Goal: Information Seeking & Learning: Learn about a topic

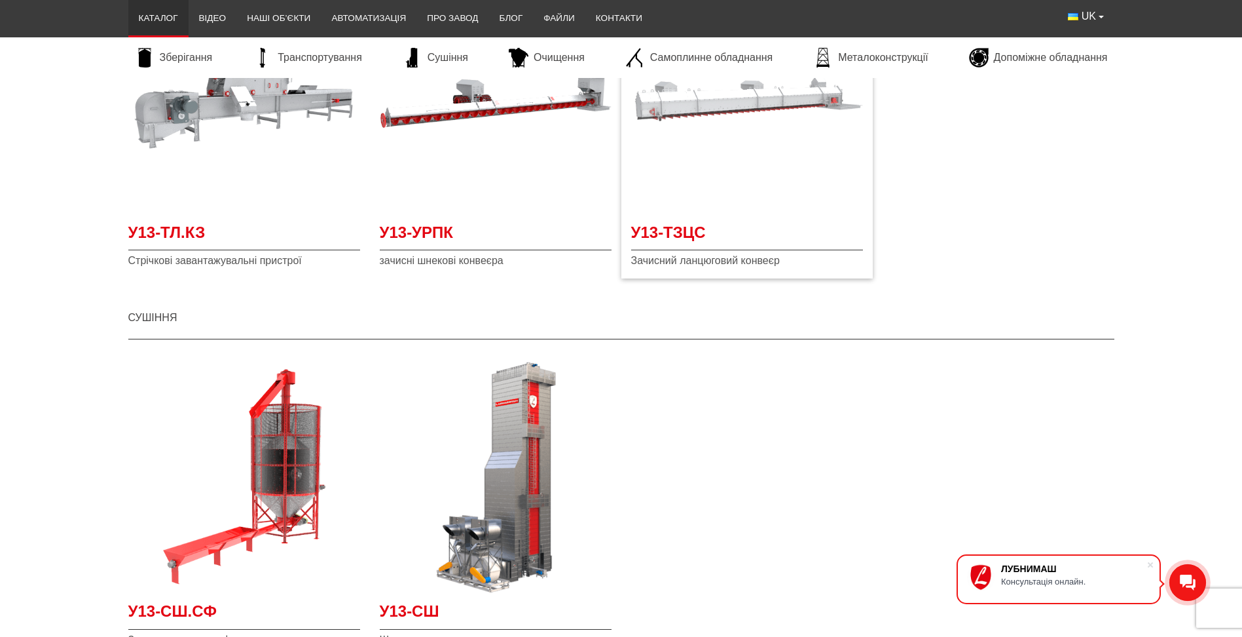
scroll to position [1581, 0]
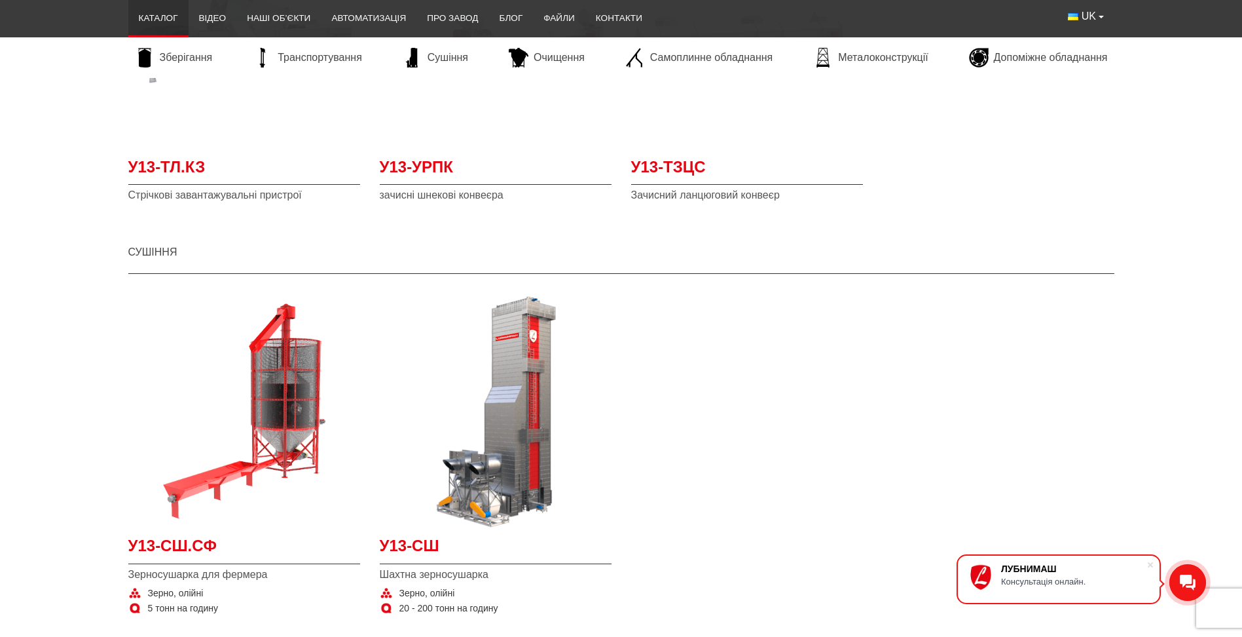
click at [1071, 449] on div "У13-СШ.СФ Зерносушарка для фермера Зерно, олійні 5 тонн на годину У13-СШ Шахтна…" at bounding box center [622, 463] width 1006 height 348
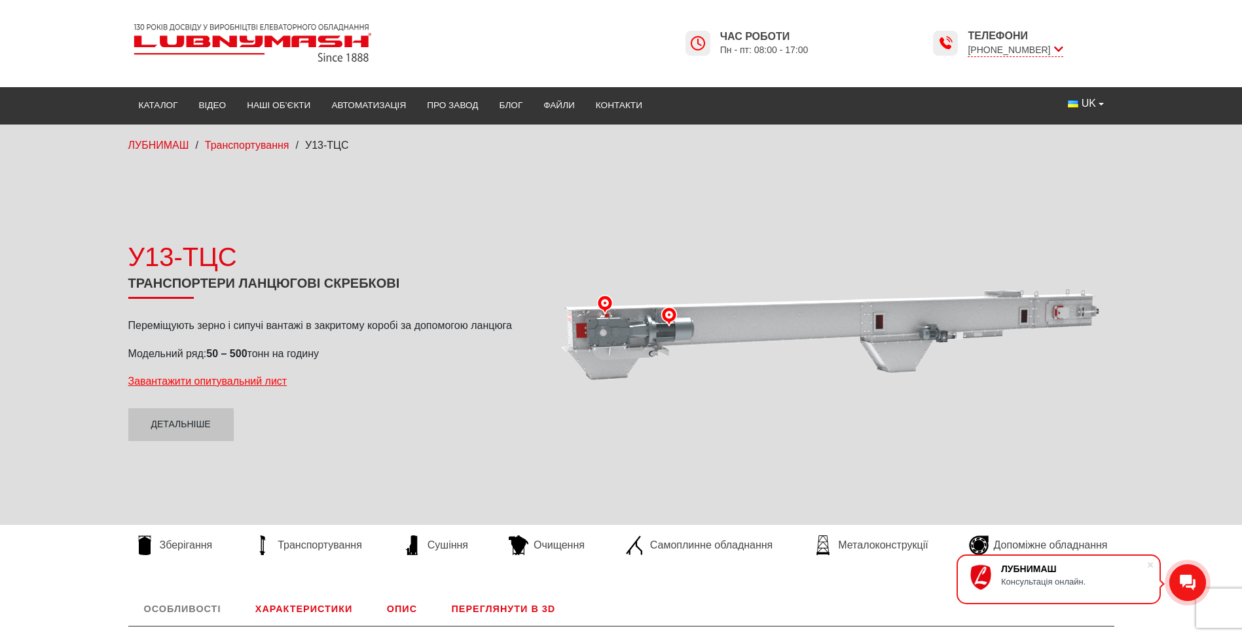
scroll to position [131, 0]
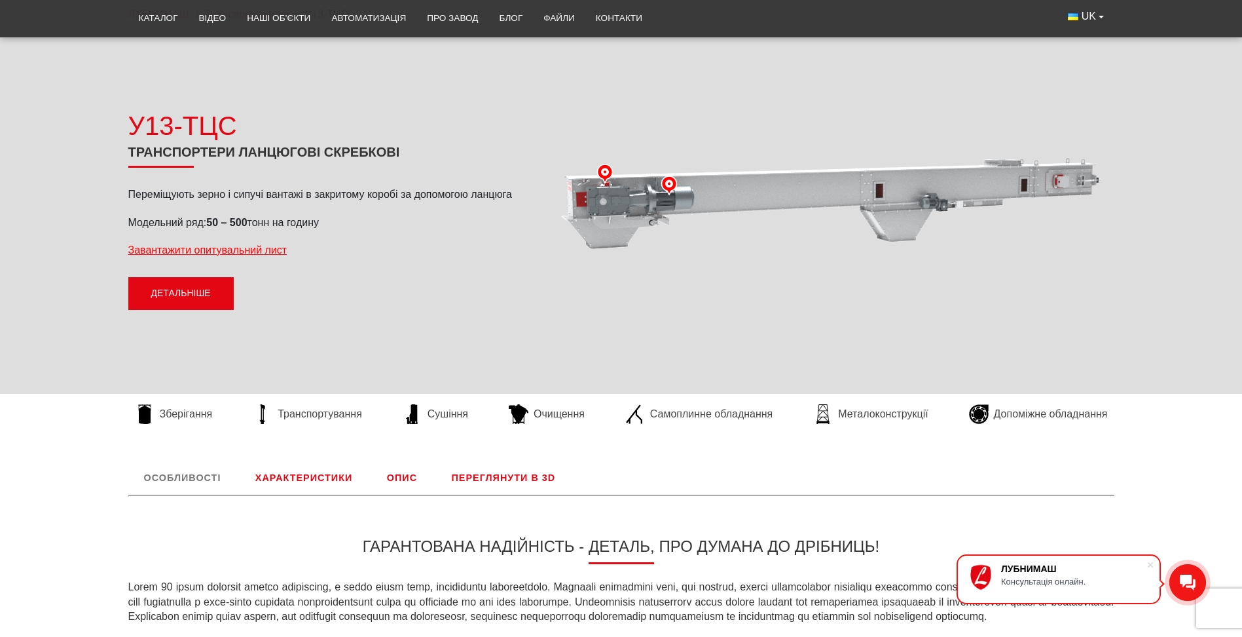
click at [215, 294] on link "Детальніше" at bounding box center [180, 293] width 105 height 33
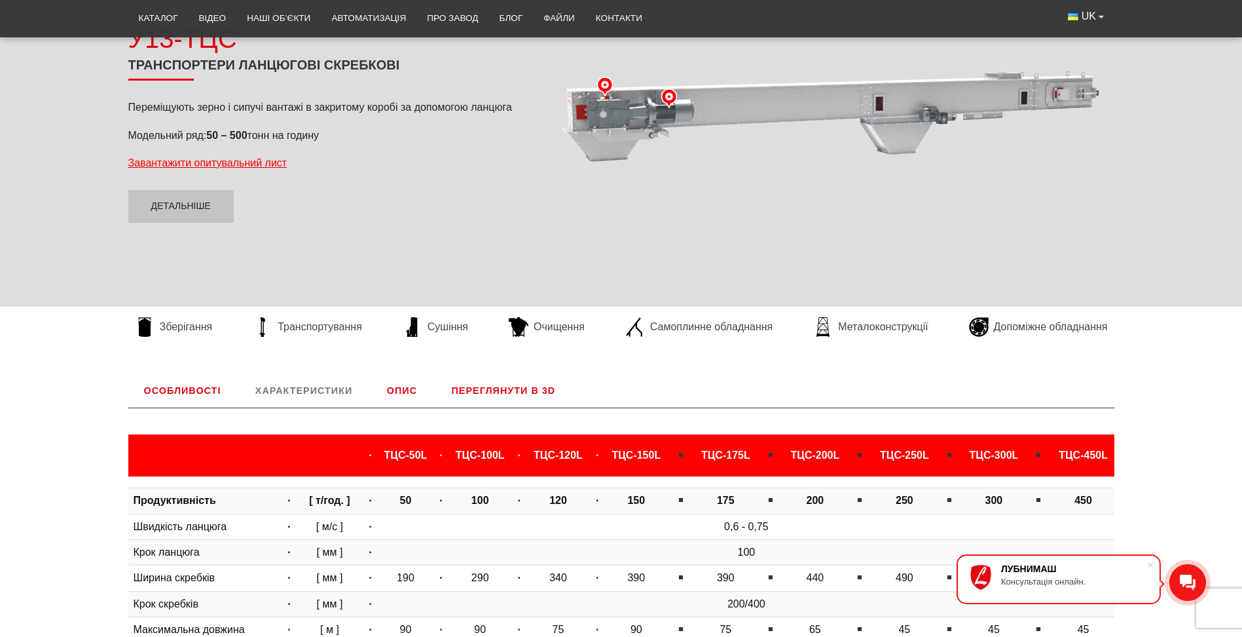
click at [200, 388] on link "Особливості" at bounding box center [182, 390] width 109 height 34
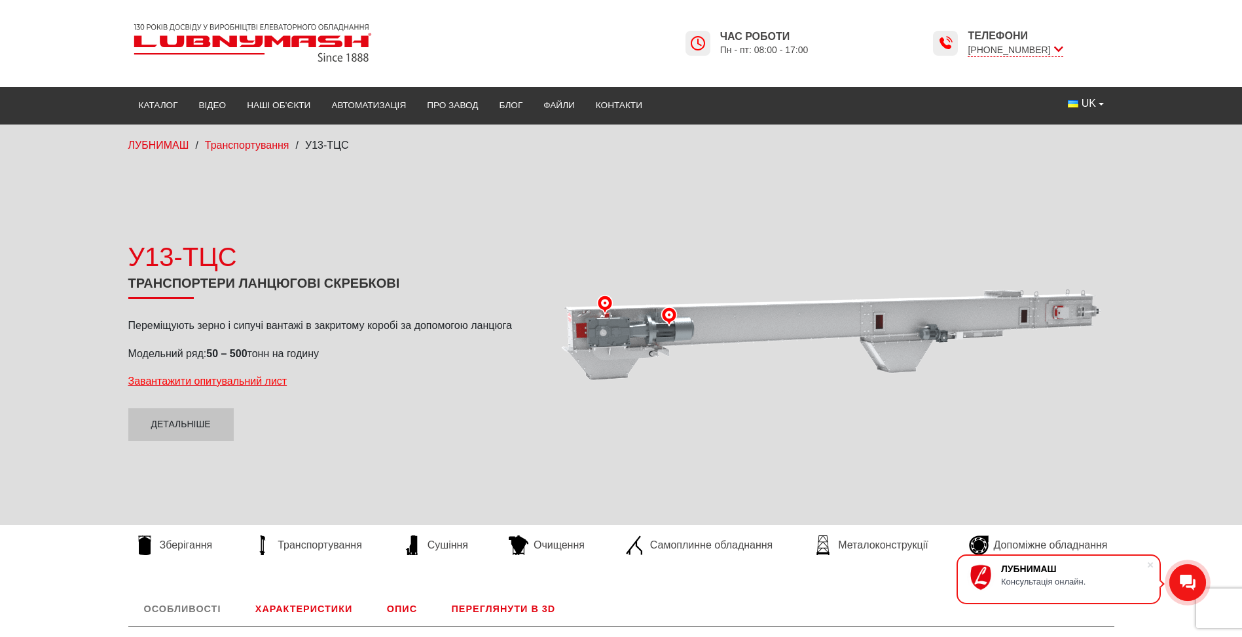
scroll to position [327, 0]
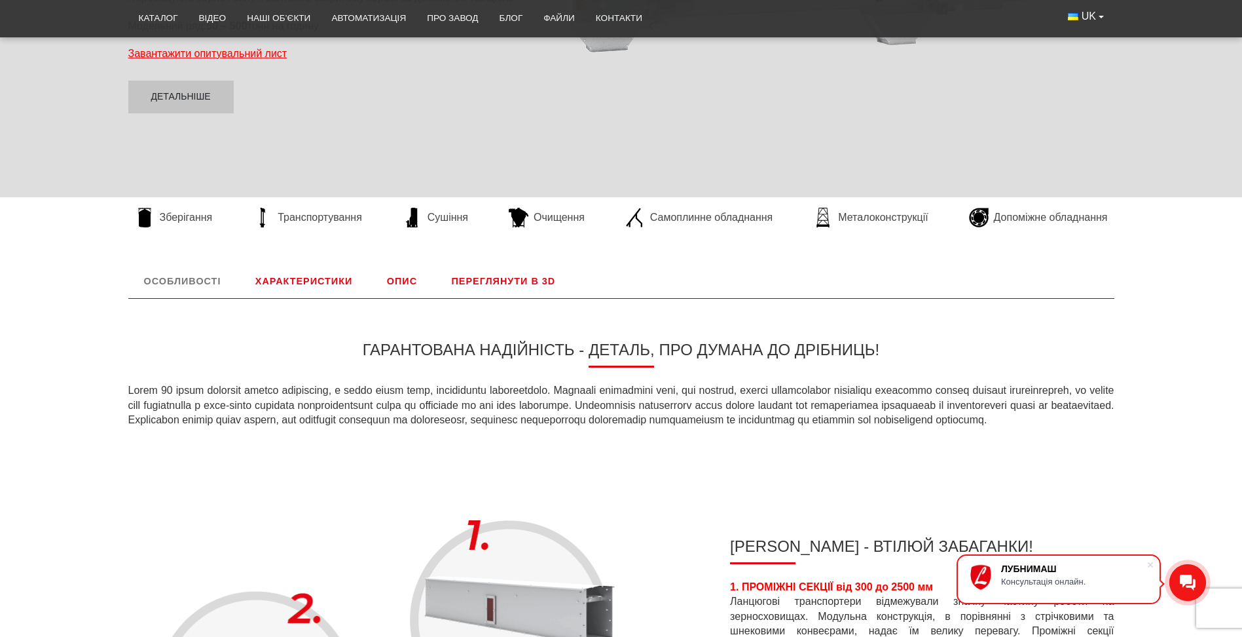
click at [328, 282] on link "Характеристики" at bounding box center [304, 281] width 128 height 34
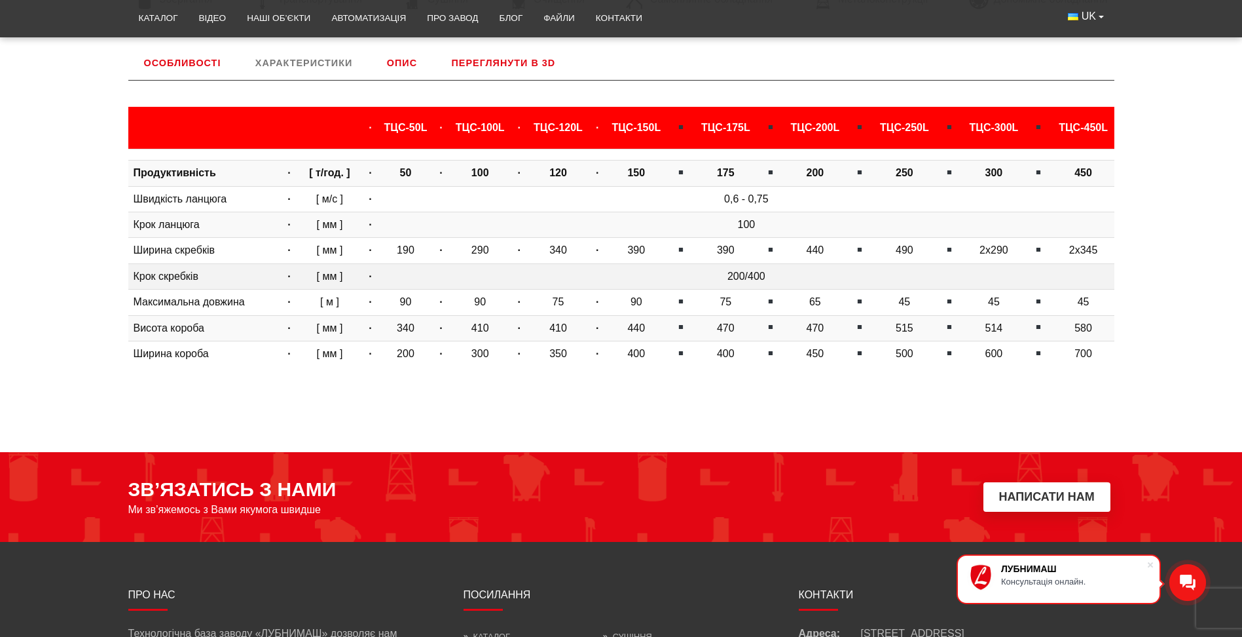
scroll to position [480, 0]
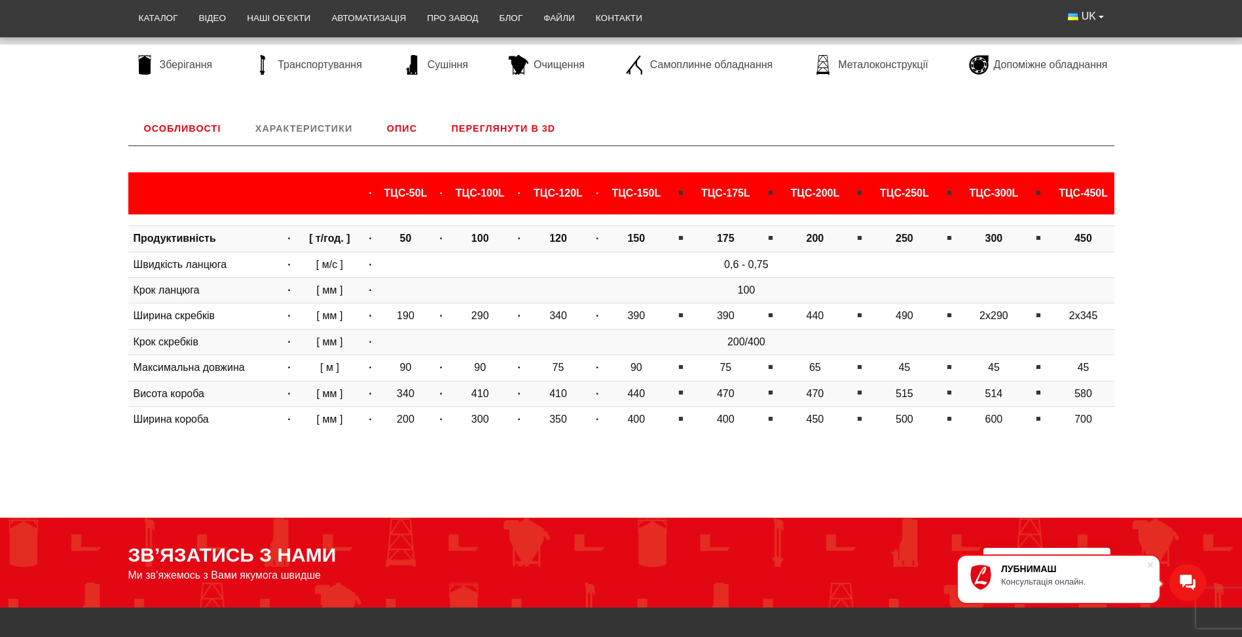
click at [415, 131] on link "Опис" at bounding box center [402, 128] width 62 height 34
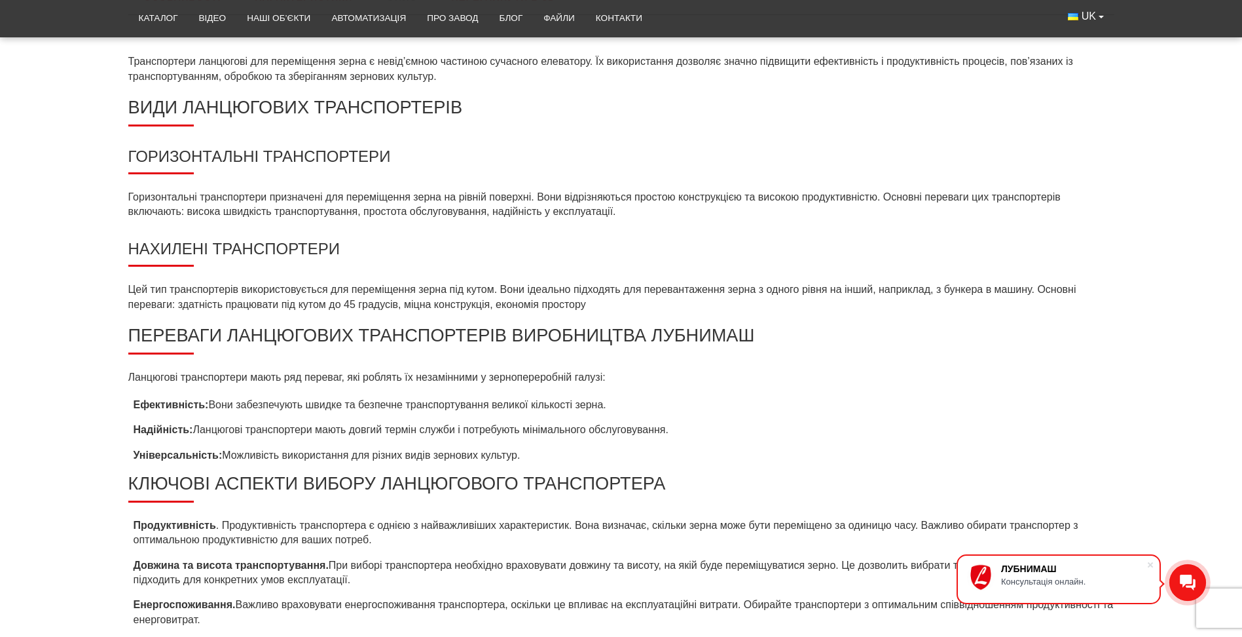
scroll to position [284, 0]
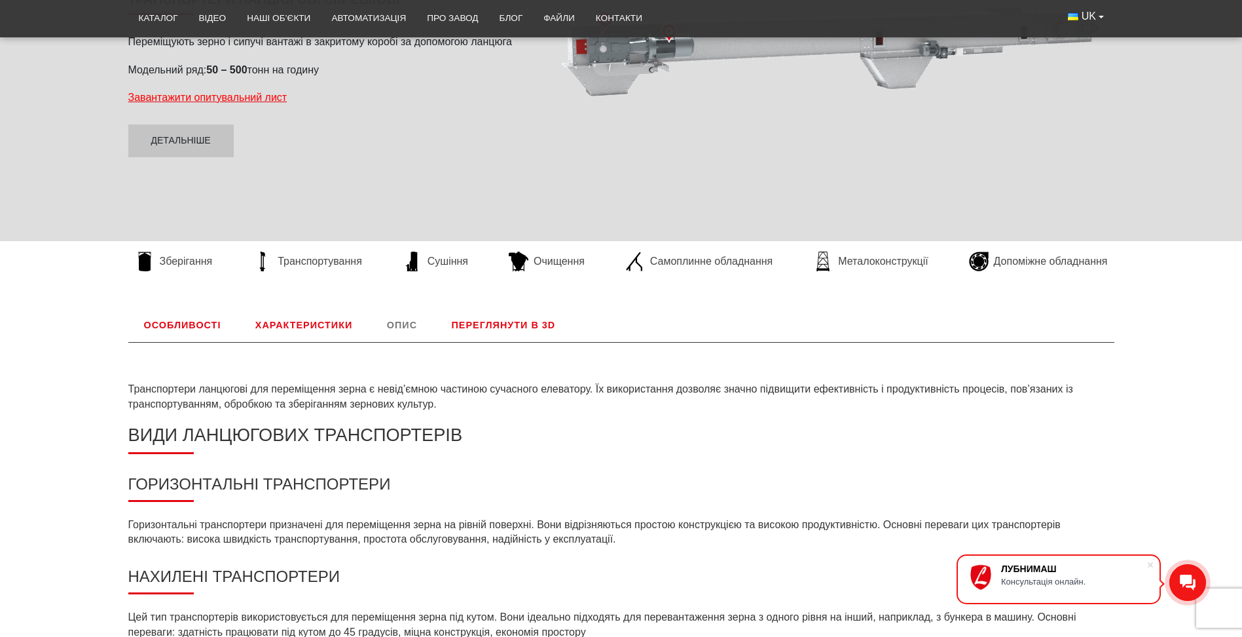
click at [542, 329] on link "Переглянути в 3D" at bounding box center [504, 325] width 136 height 34
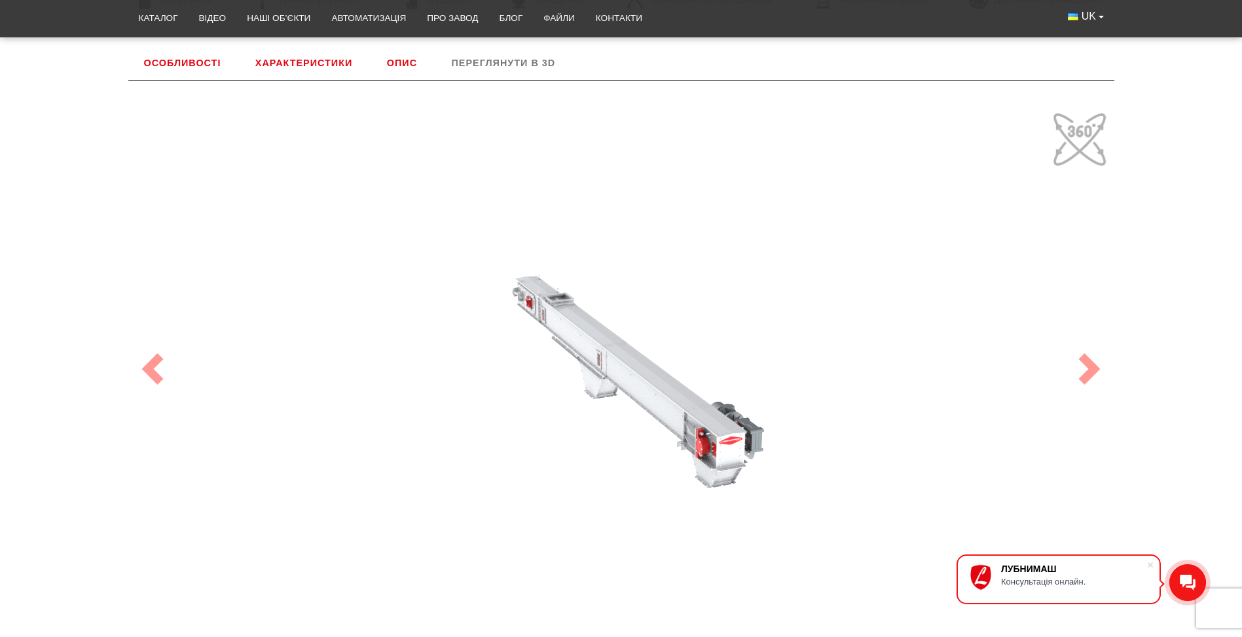
drag, startPoint x: 728, startPoint y: 401, endPoint x: 798, endPoint y: 373, distance: 74.9
click at [798, 373] on div "100" at bounding box center [621, 369] width 982 height 524
click at [1092, 370] on span at bounding box center [1089, 368] width 31 height 31
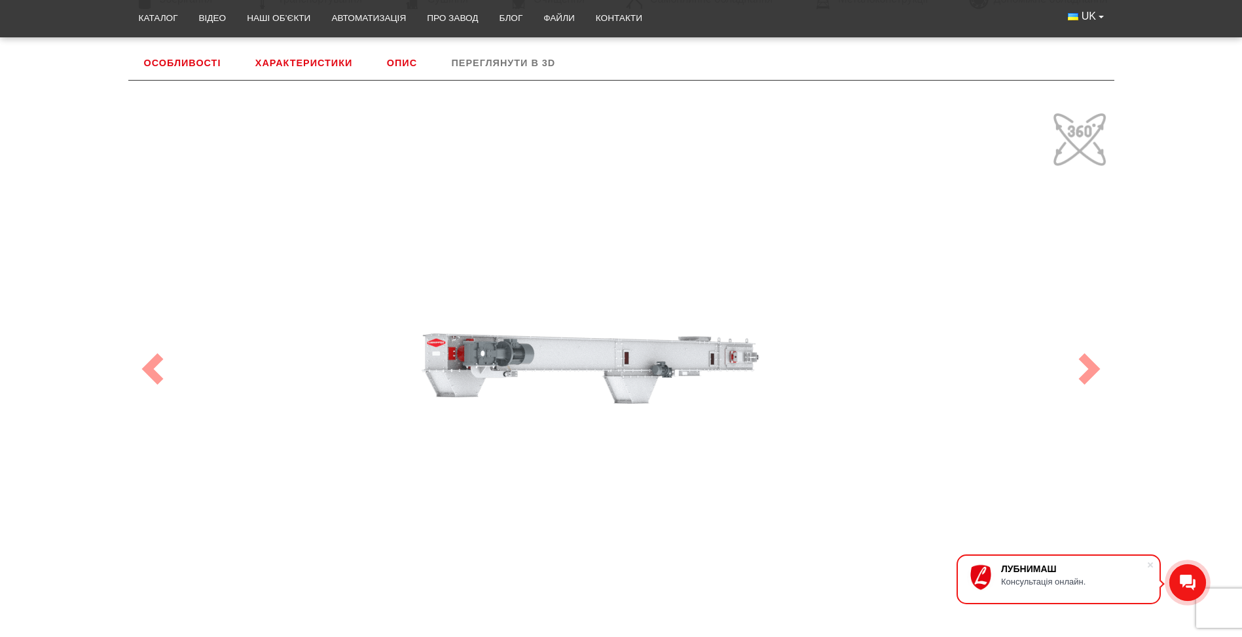
drag, startPoint x: 802, startPoint y: 455, endPoint x: 737, endPoint y: 446, distance: 64.8
click at [737, 446] on div "100" at bounding box center [621, 369] width 982 height 524
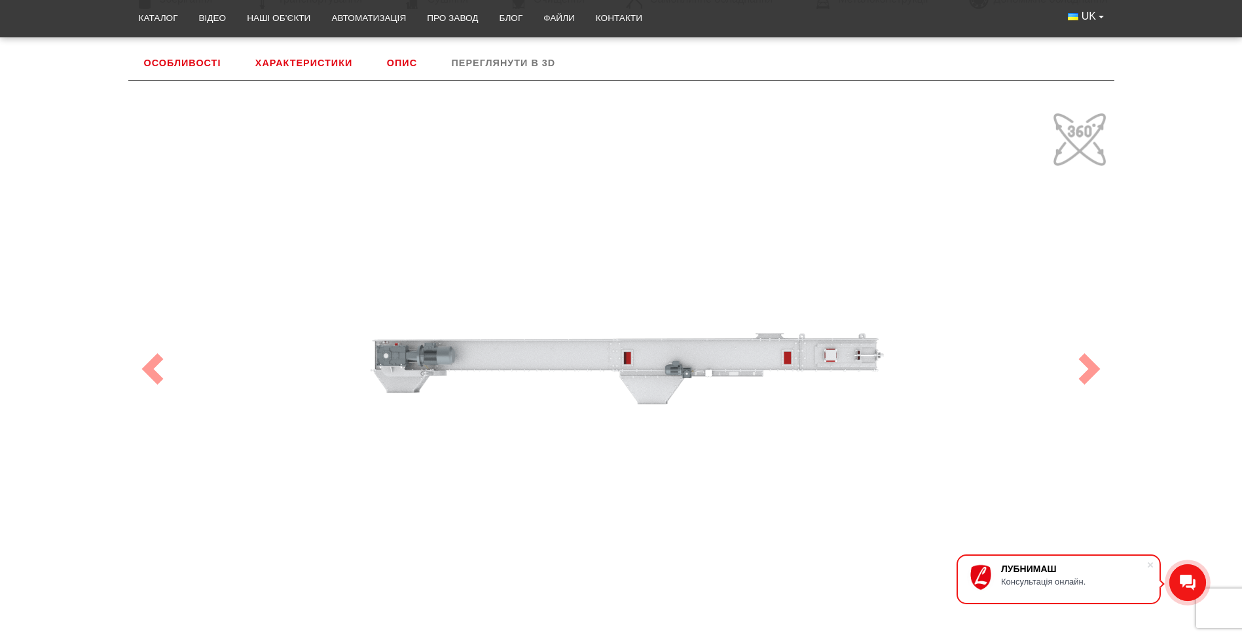
drag, startPoint x: 711, startPoint y: 397, endPoint x: 715, endPoint y: 352, distance: 44.8
click at [715, 352] on div "100" at bounding box center [621, 369] width 982 height 524
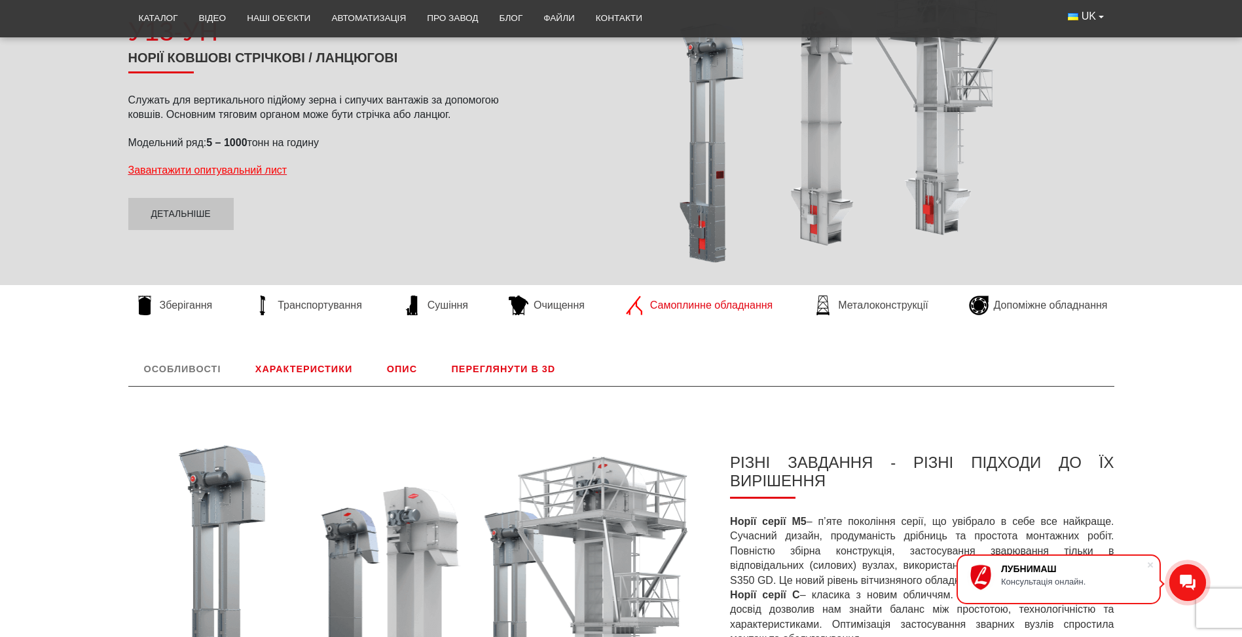
scroll to position [327, 0]
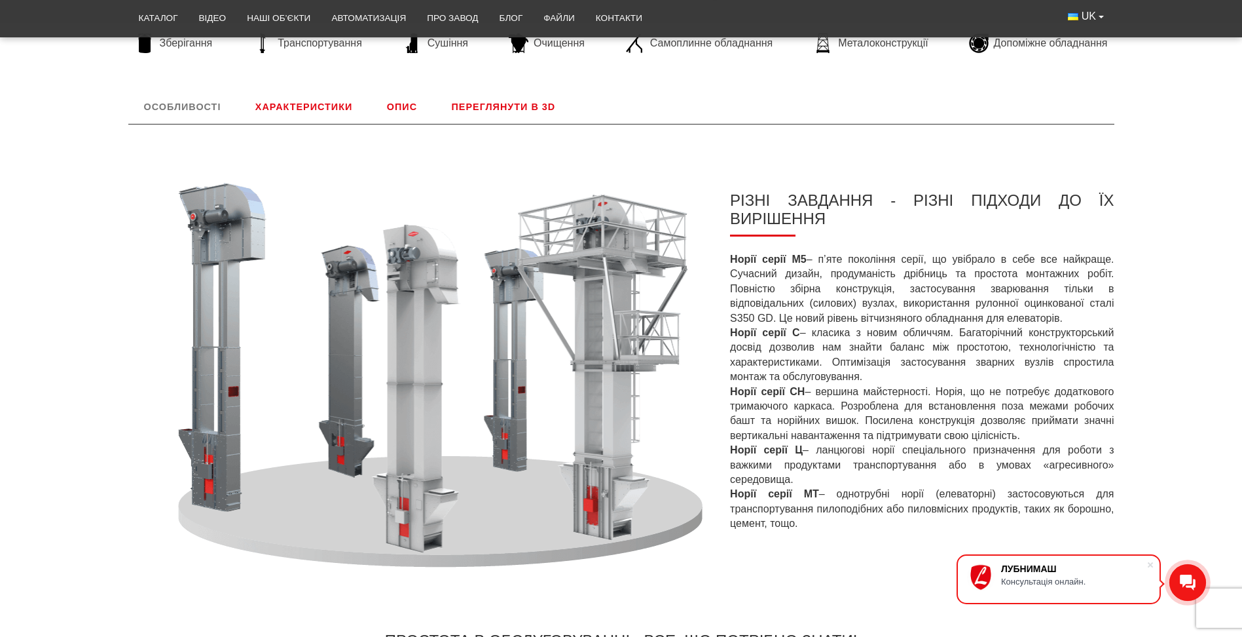
click at [306, 99] on link "Характеристики" at bounding box center [304, 107] width 128 height 34
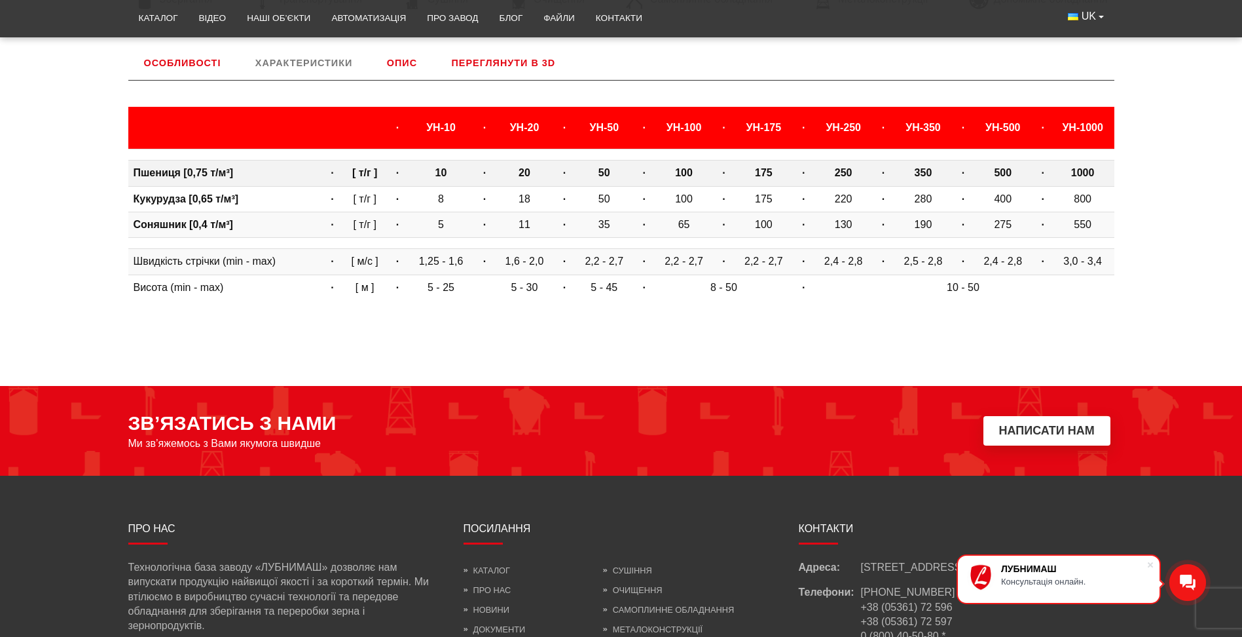
scroll to position [371, 0]
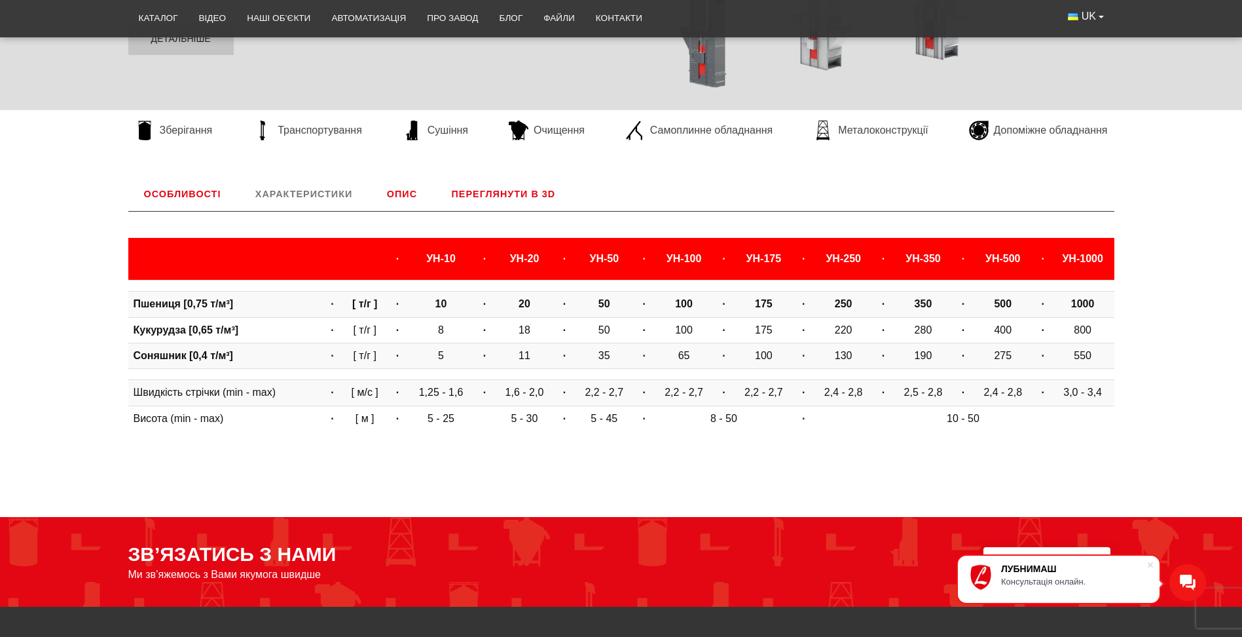
click at [401, 197] on link "Опис" at bounding box center [402, 194] width 62 height 34
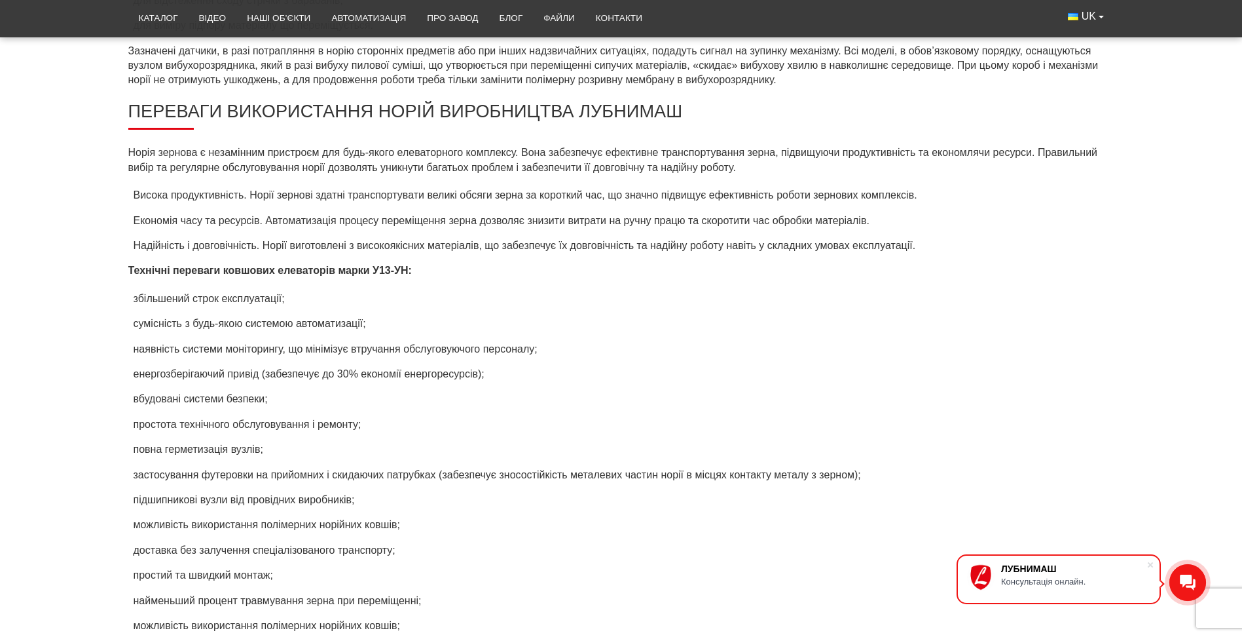
scroll to position [1092, 0]
